Goal: Find specific page/section

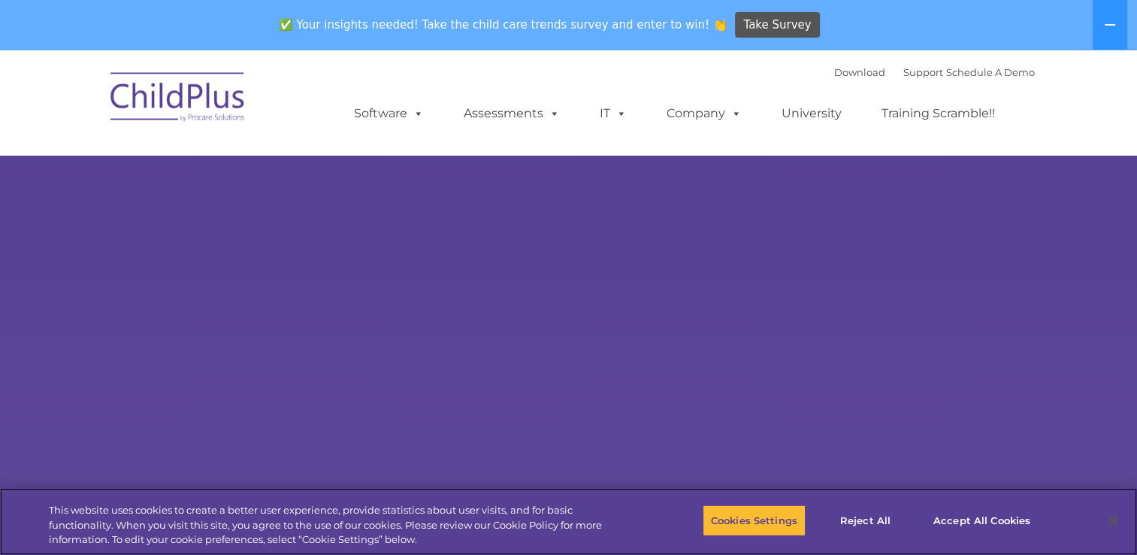
select select "MEDIUM"
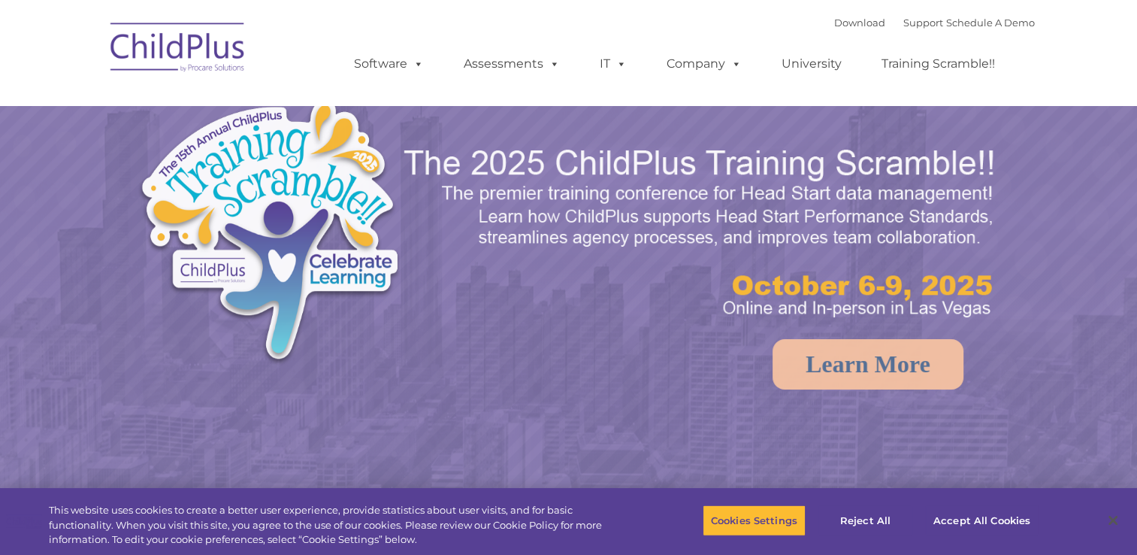
select select "MEDIUM"
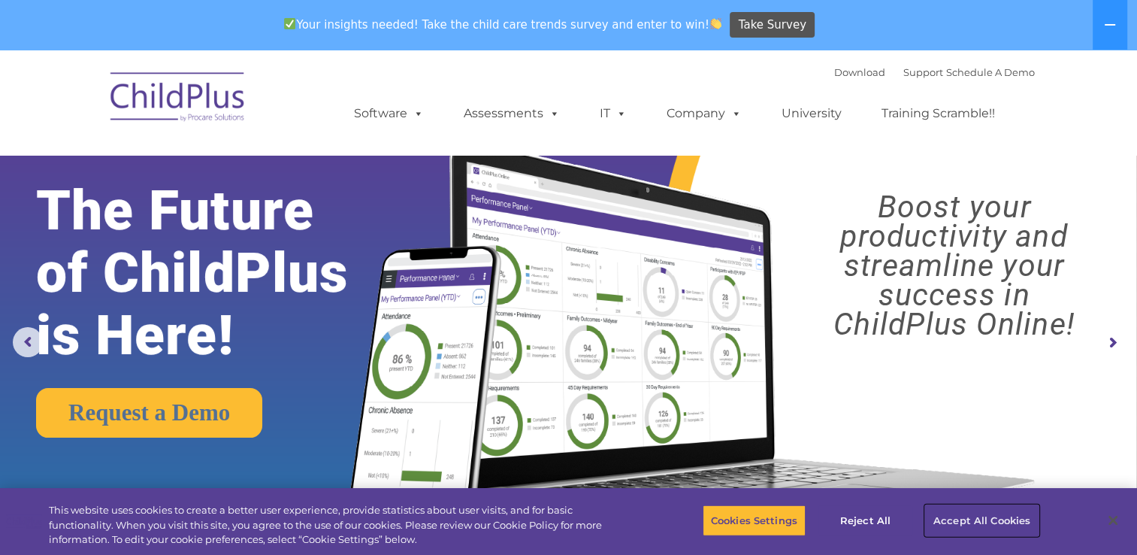
click at [996, 521] on button "Accept All Cookies" at bounding box center [981, 520] width 113 height 32
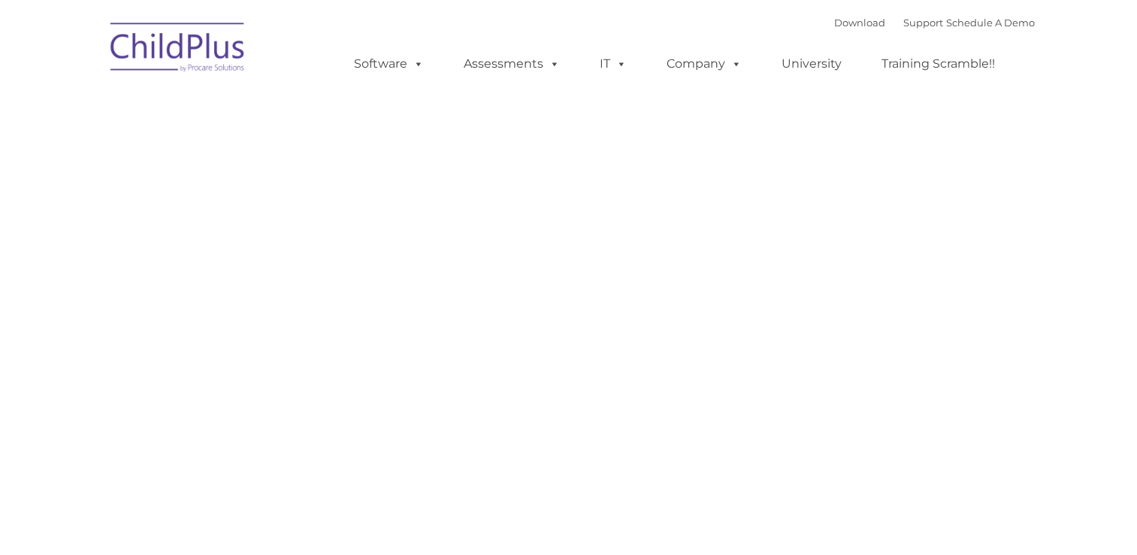
type input ""
